Goal: Information Seeking & Learning: Learn about a topic

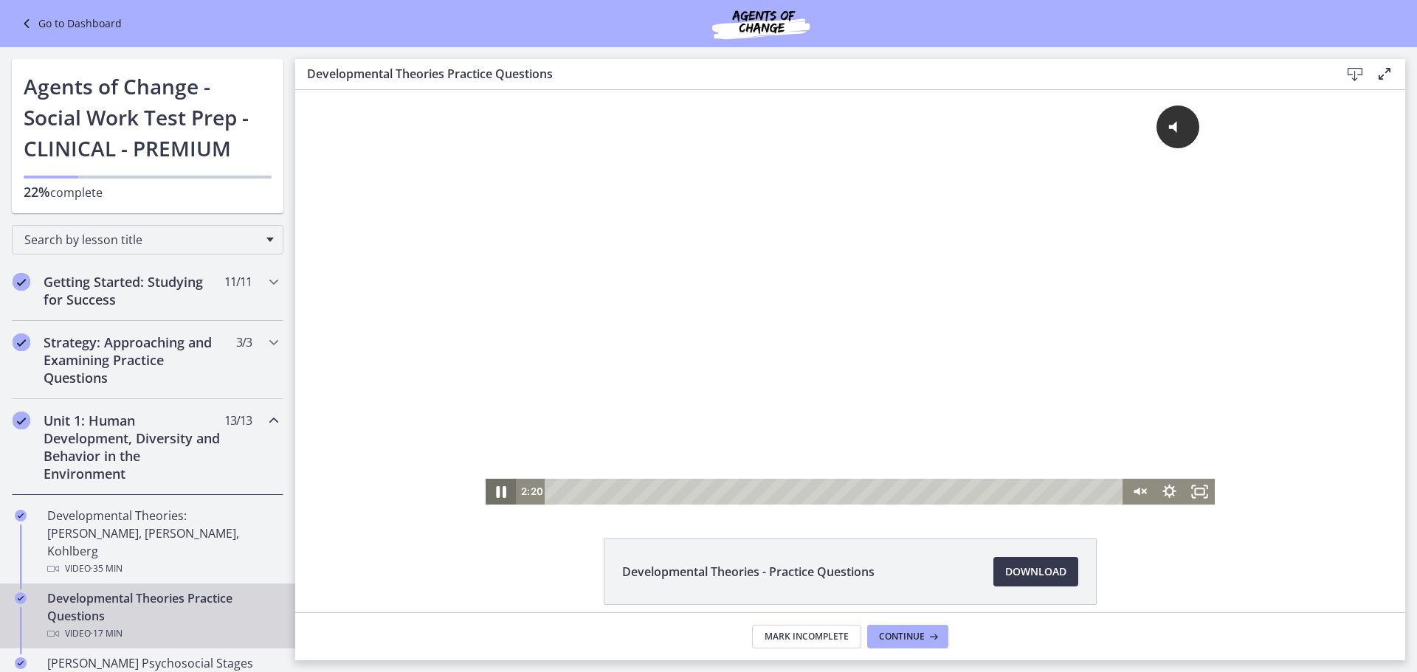
click at [495, 493] on icon "Pause" at bounding box center [501, 491] width 36 height 31
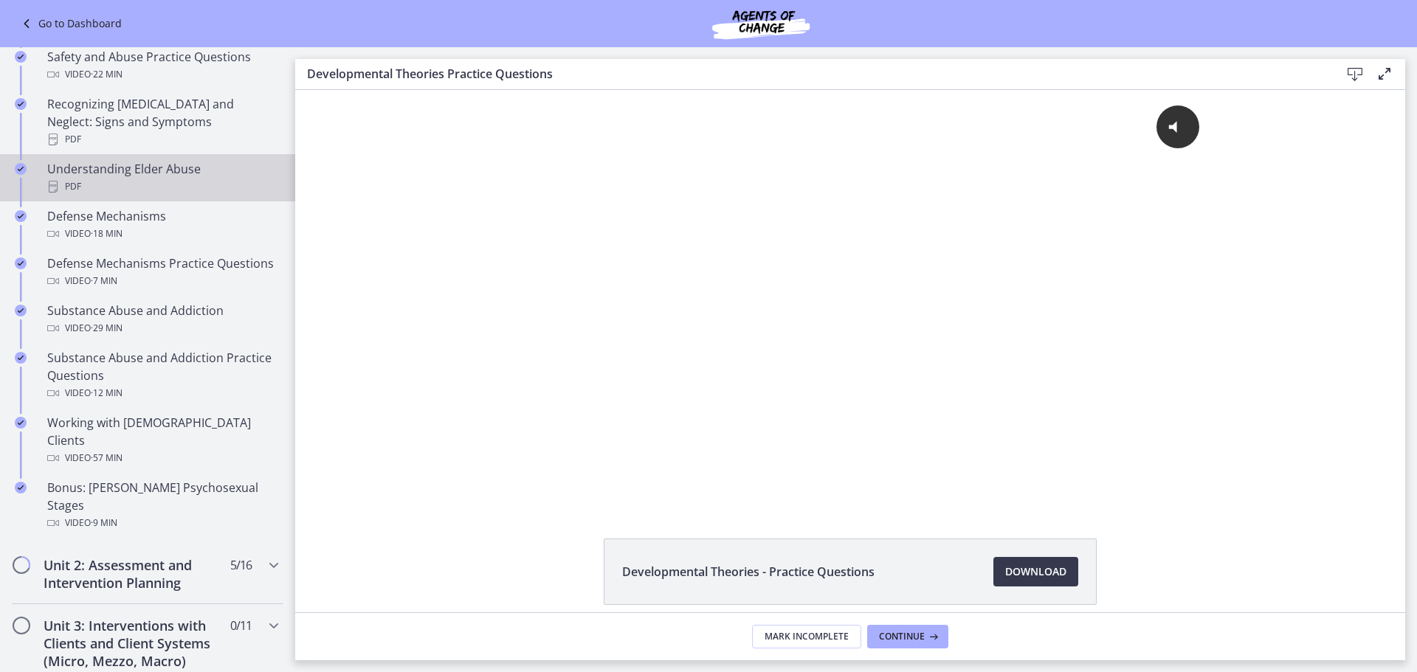
scroll to position [812, 0]
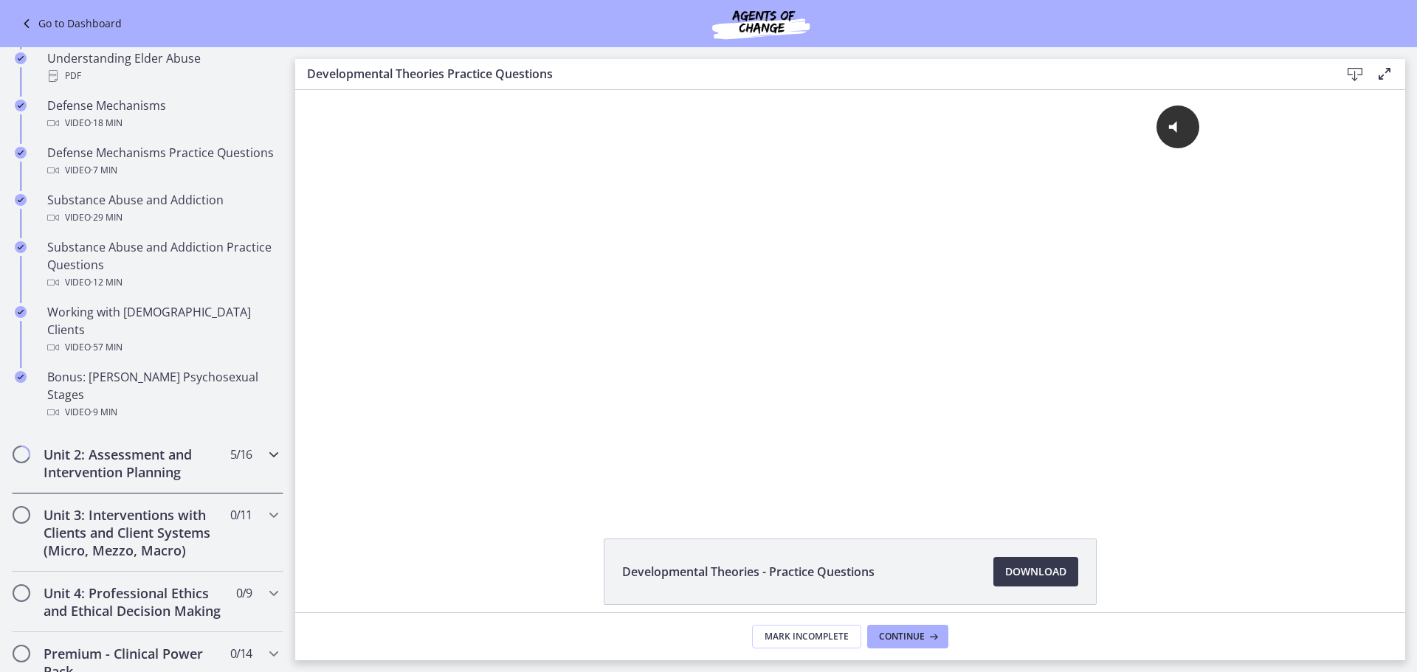
click at [157, 446] on h2 "Unit 2: Assessment and Intervention Planning" at bounding box center [134, 463] width 180 height 35
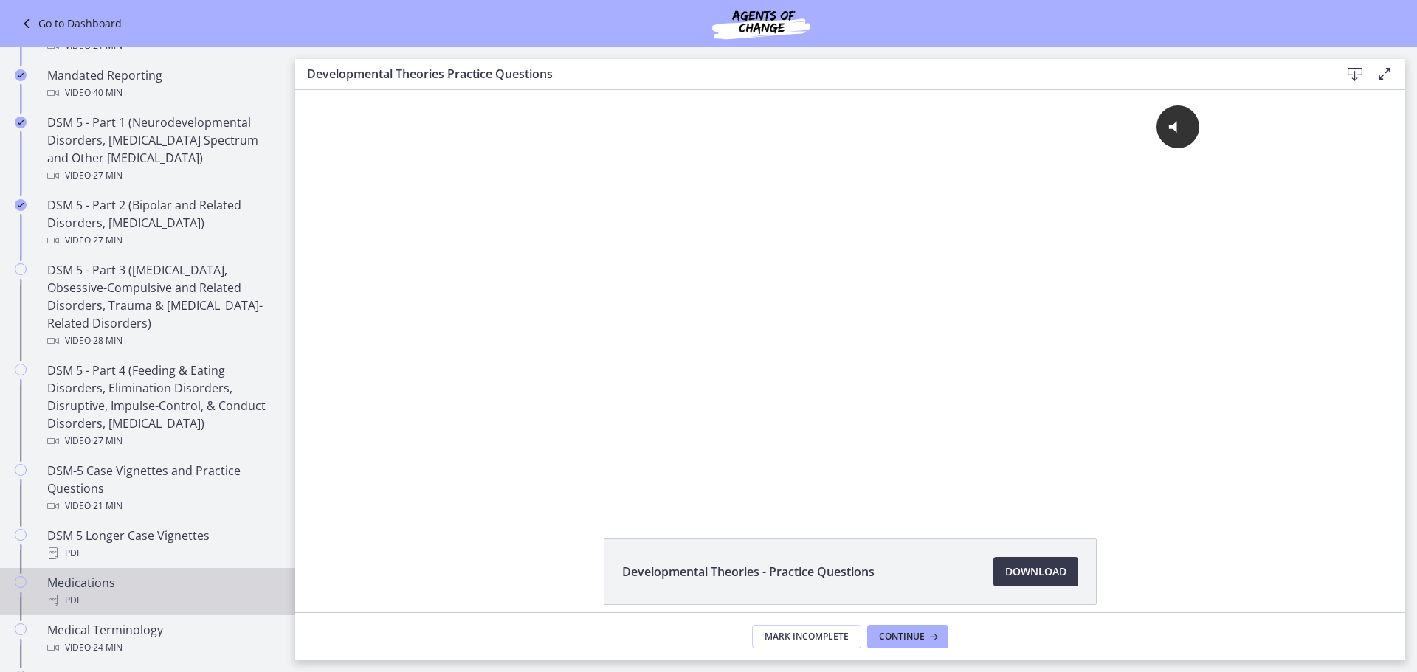
scroll to position [590, 0]
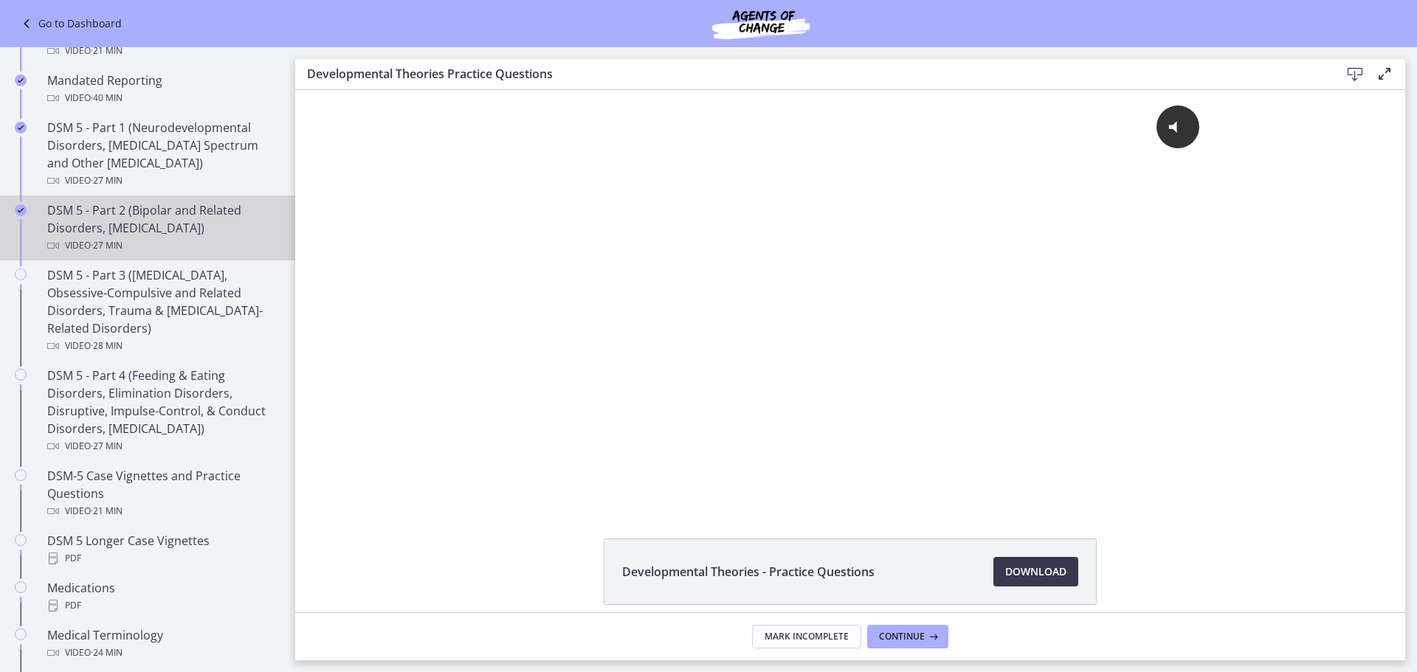
click at [101, 218] on div "DSM 5 - Part 2 (Bipolar and Related Disorders, [MEDICAL_DATA]) Video · 27 min" at bounding box center [162, 228] width 230 height 53
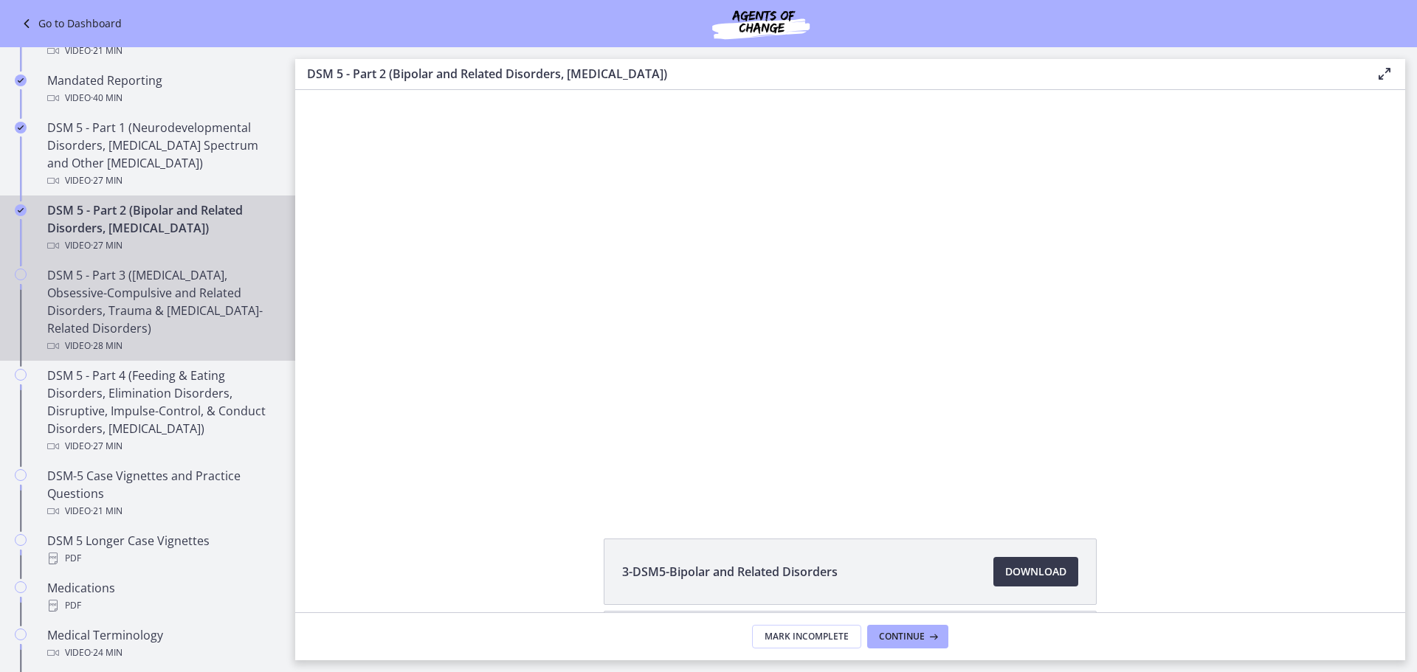
click at [100, 286] on div "DSM 5 - Part 3 ([MEDICAL_DATA], Obsessive-Compulsive and Related Disorders, Tra…" at bounding box center [162, 310] width 230 height 89
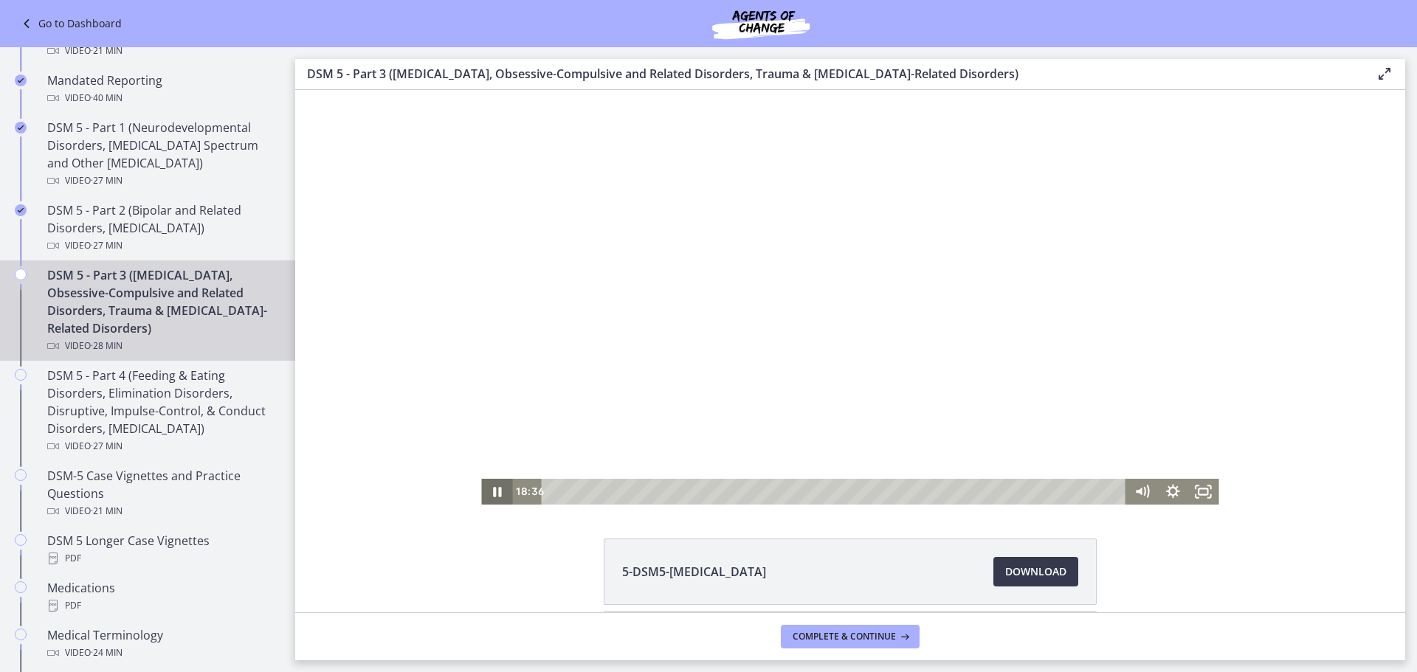
click at [492, 492] on icon "Pause" at bounding box center [496, 492] width 31 height 26
